Goal: Check status: Check status

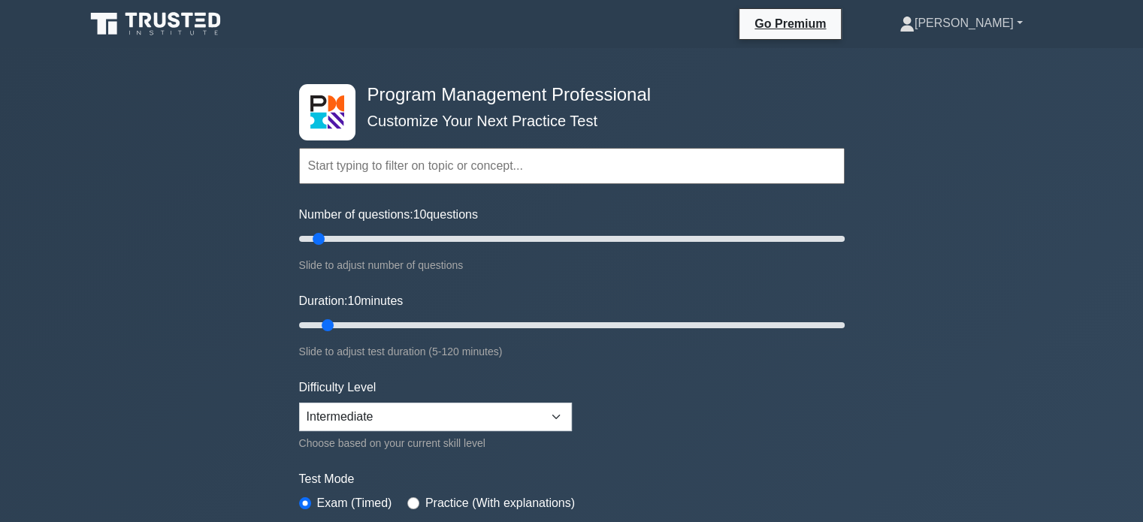
click at [982, 28] on link "[PERSON_NAME]" at bounding box center [961, 23] width 195 height 30
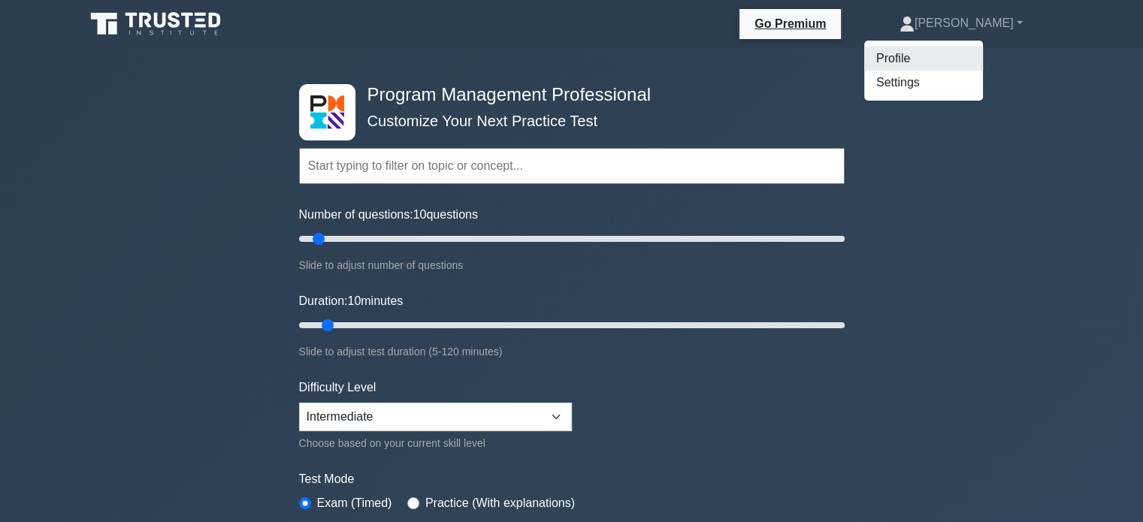
click at [959, 50] on link "Profile" at bounding box center [923, 59] width 119 height 24
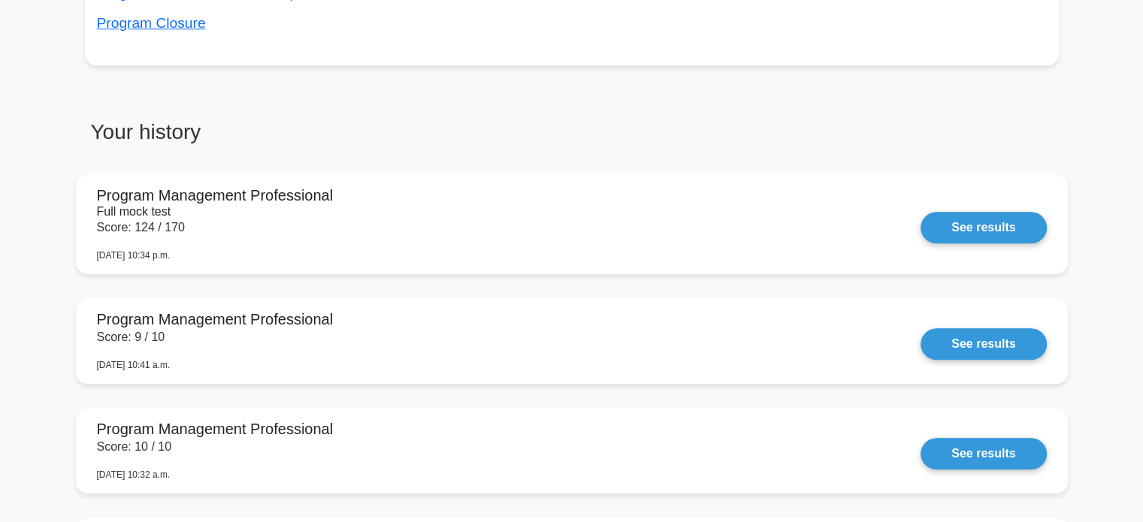
scroll to position [1113, 0]
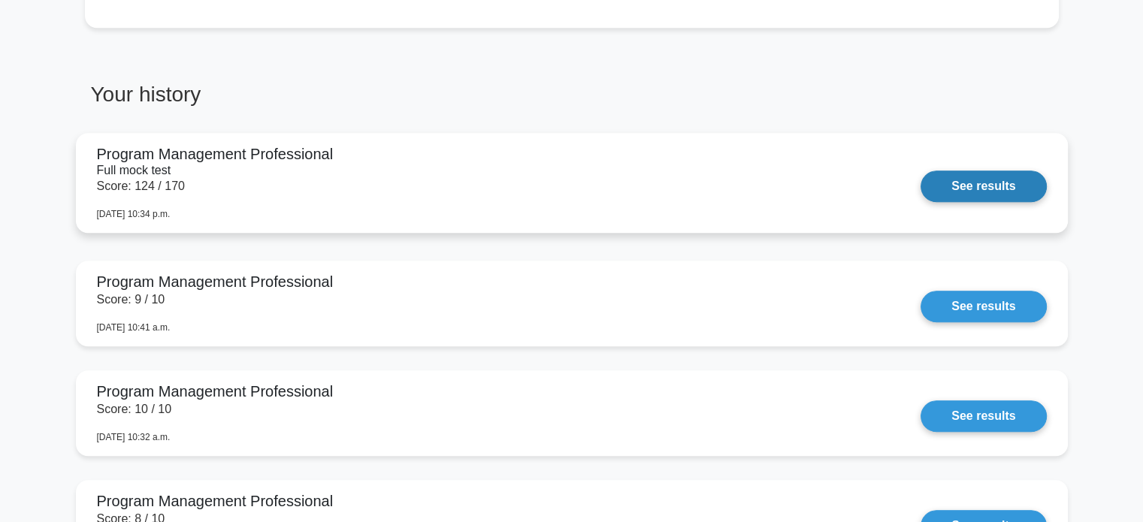
click at [986, 195] on link "See results" at bounding box center [984, 187] width 126 height 32
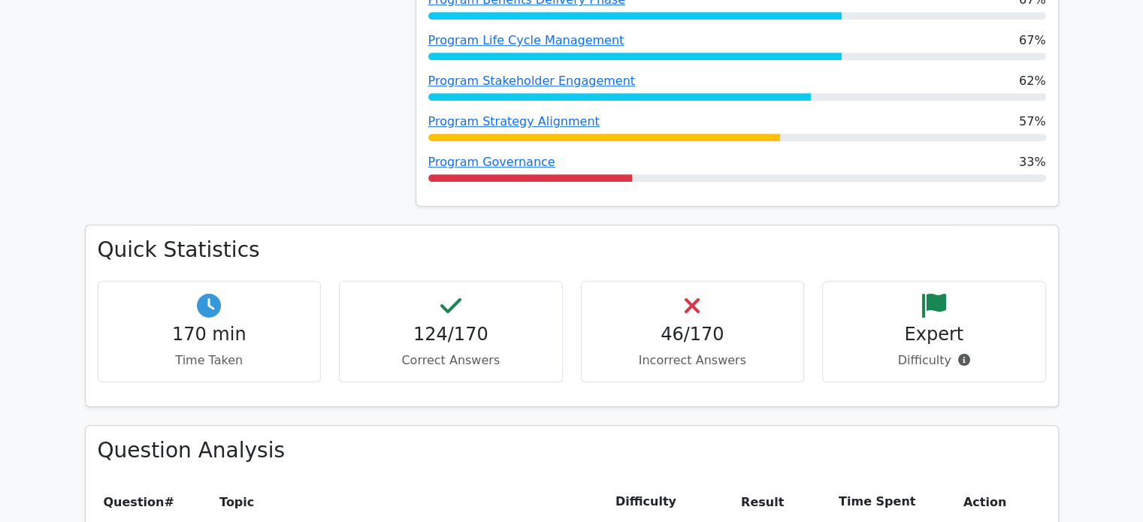
scroll to position [1399, 0]
